Goal: Task Accomplishment & Management: Use online tool/utility

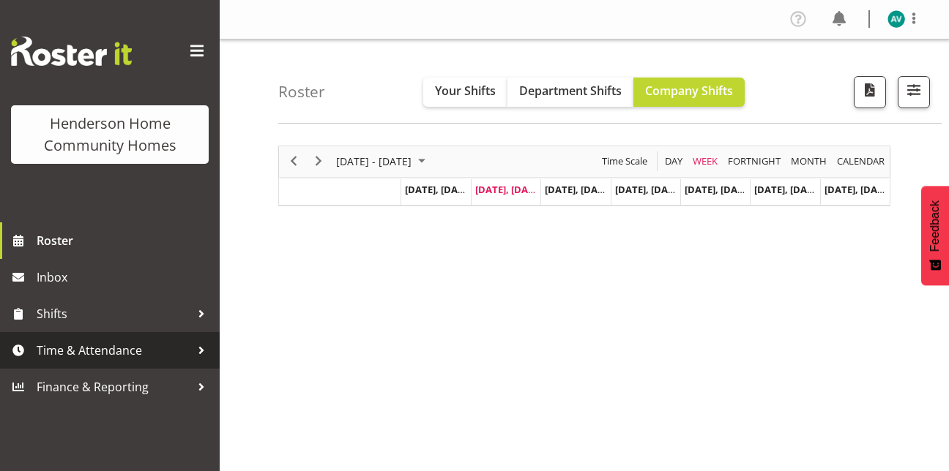
click at [116, 356] on span "Time & Attendance" at bounding box center [114, 351] width 154 height 22
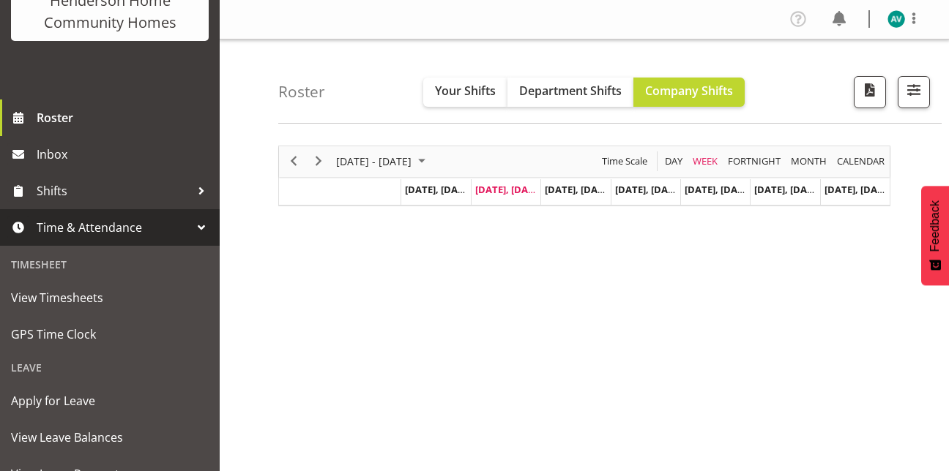
scroll to position [124, 0]
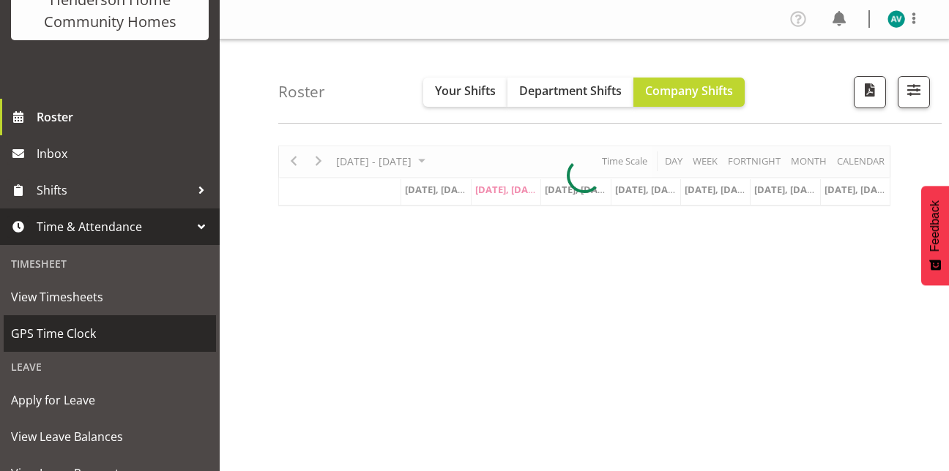
click at [91, 337] on span "GPS Time Clock" at bounding box center [110, 334] width 198 height 22
click at [106, 342] on span "GPS Time Clock" at bounding box center [110, 334] width 198 height 22
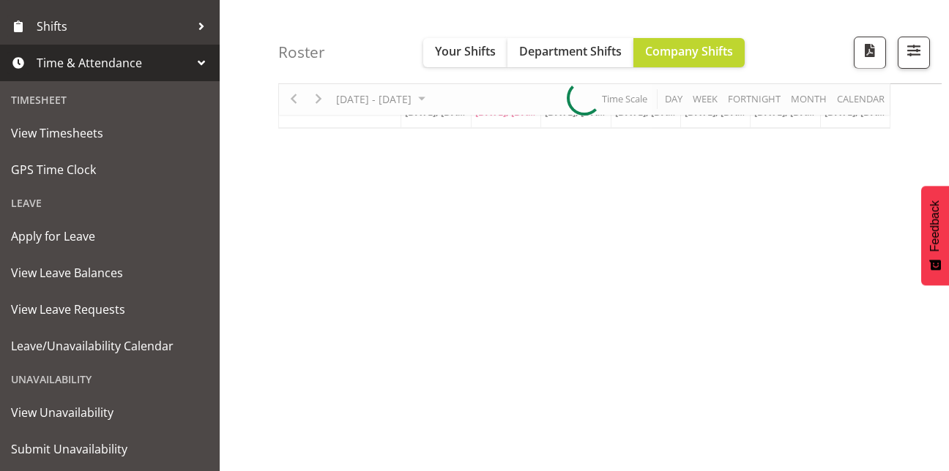
scroll to position [0, 0]
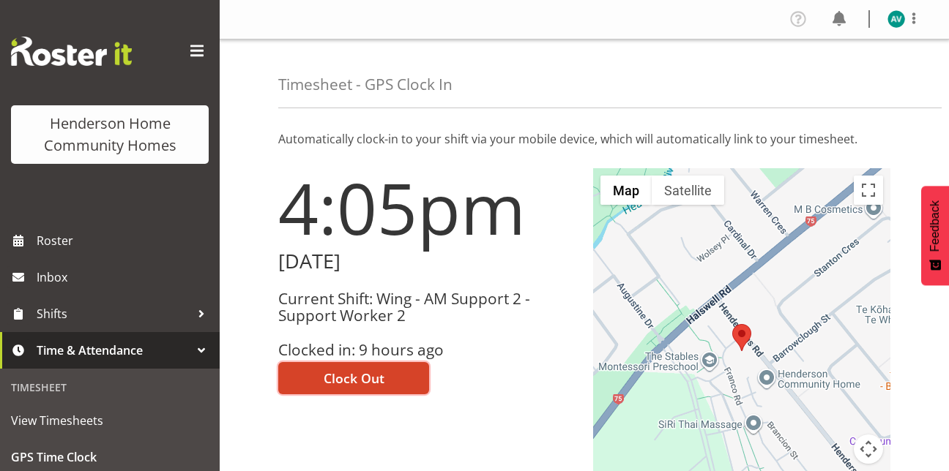
click at [300, 382] on button "Clock Out" at bounding box center [353, 378] width 151 height 32
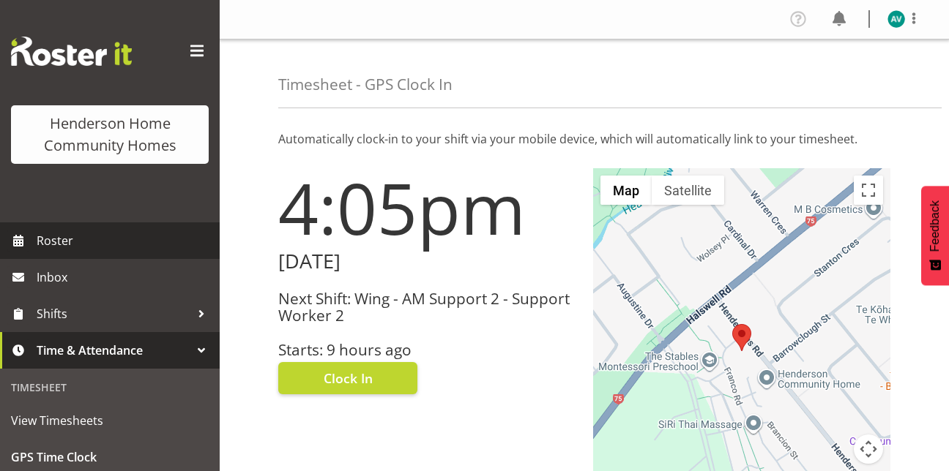
click at [103, 250] on span "Roster" at bounding box center [125, 241] width 176 height 22
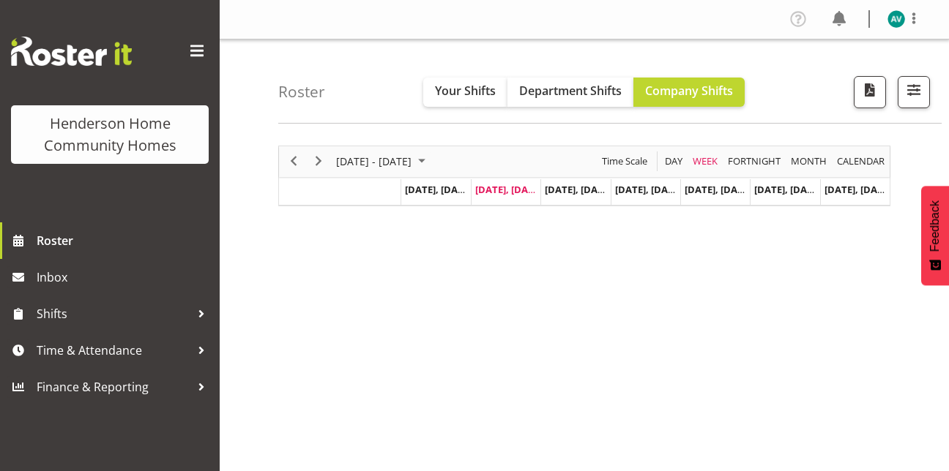
click at [537, 224] on div "[DATE] - [DATE] [DATE] Day Week Fortnight Month calendar Month Agenda Time Scal…" at bounding box center [613, 428] width 670 height 586
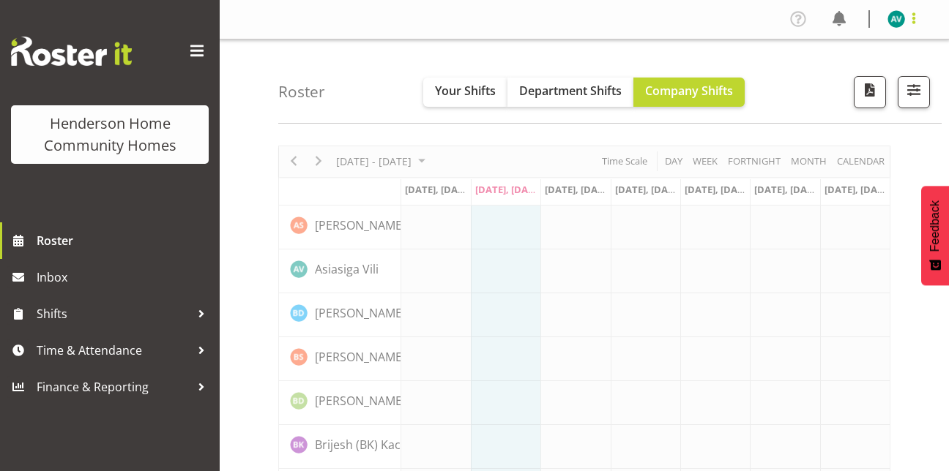
click at [913, 20] on span at bounding box center [914, 19] width 18 height 18
click at [839, 80] on link "Log Out" at bounding box center [852, 77] width 141 height 26
